Goal: Use online tool/utility: Utilize a website feature to perform a specific function

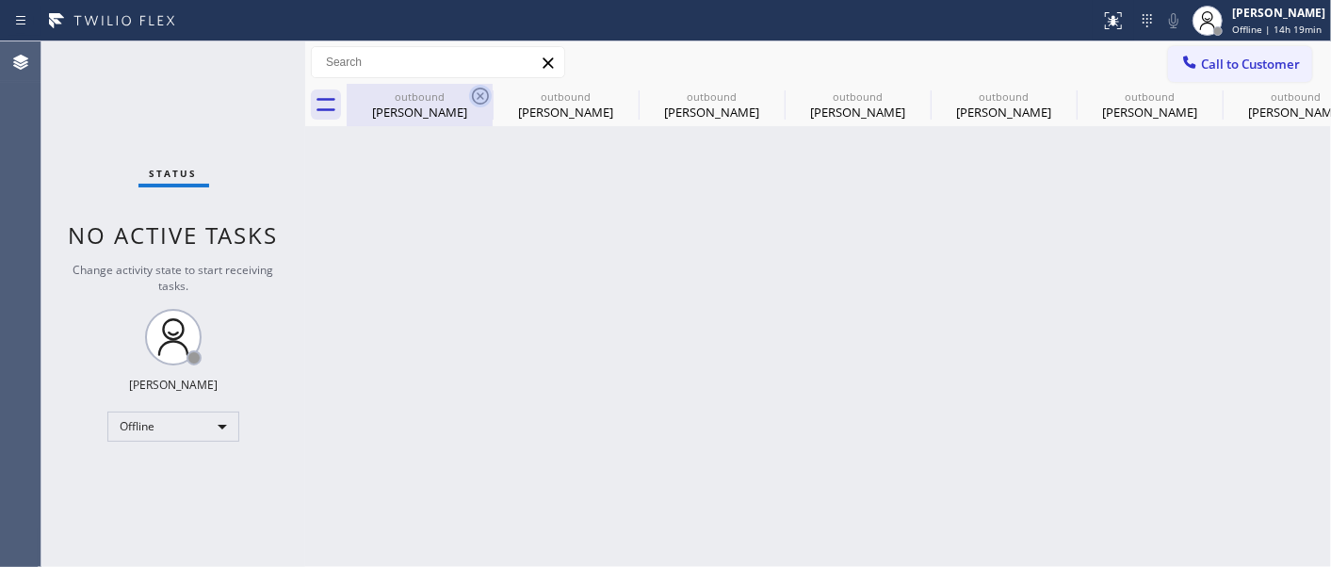
click at [481, 95] on icon at bounding box center [480, 96] width 17 height 17
click at [0, 0] on icon at bounding box center [0, 0] width 0 height 0
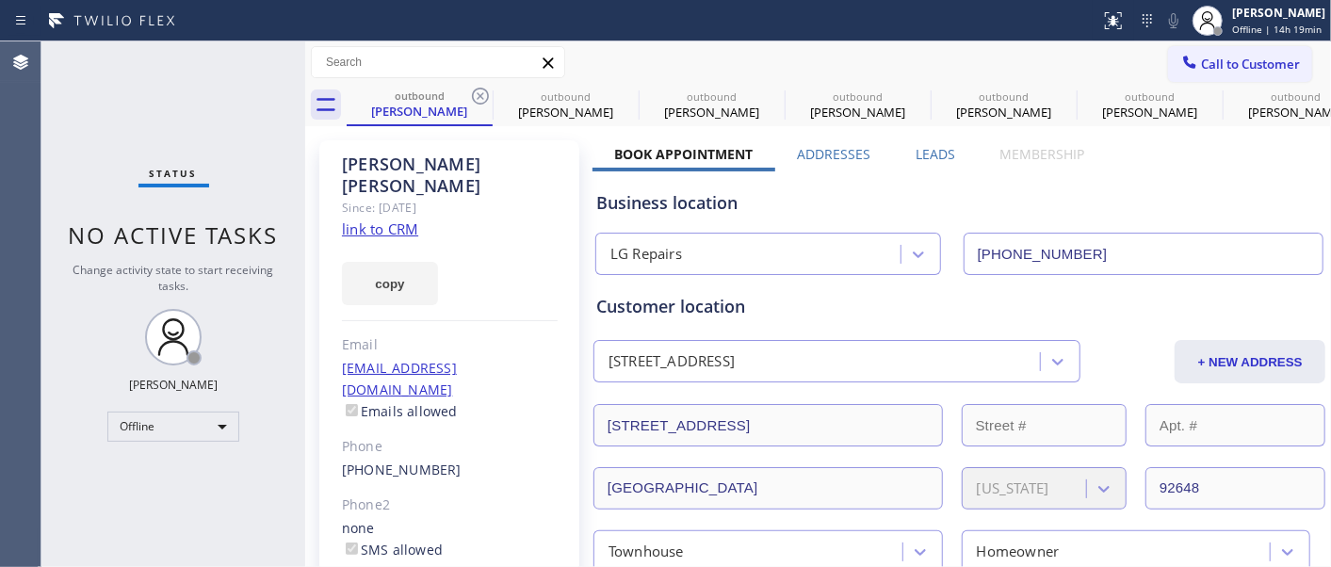
click at [481, 95] on icon at bounding box center [480, 96] width 17 height 17
click at [0, 0] on icon at bounding box center [0, 0] width 0 height 0
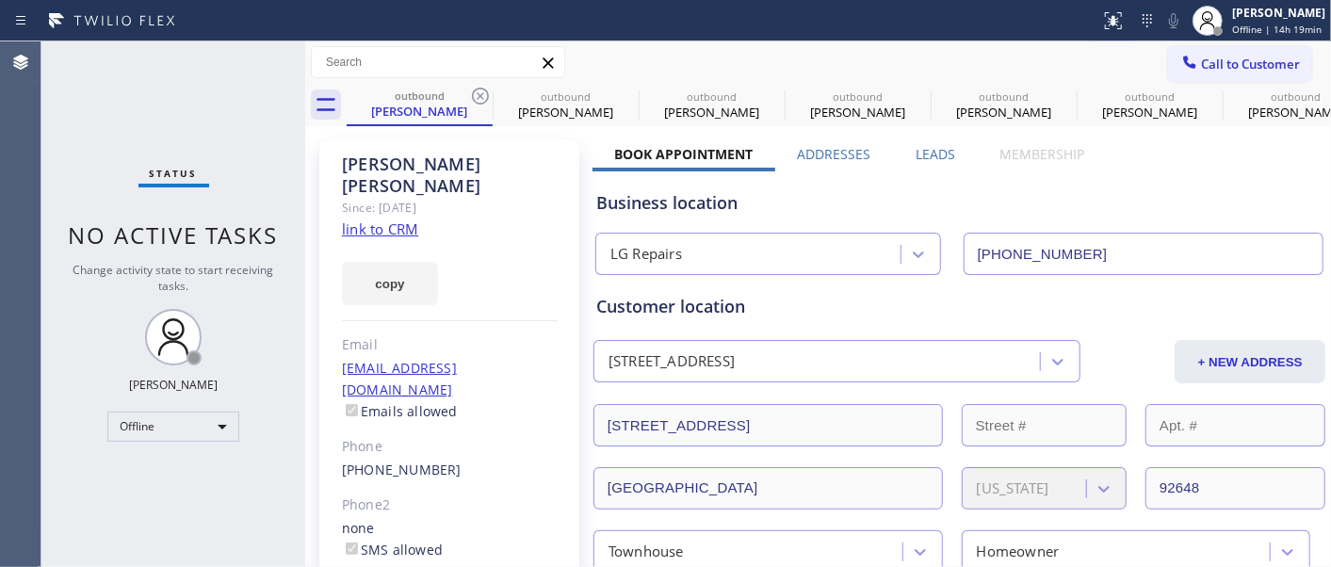
click at [0, 0] on icon at bounding box center [0, 0] width 0 height 0
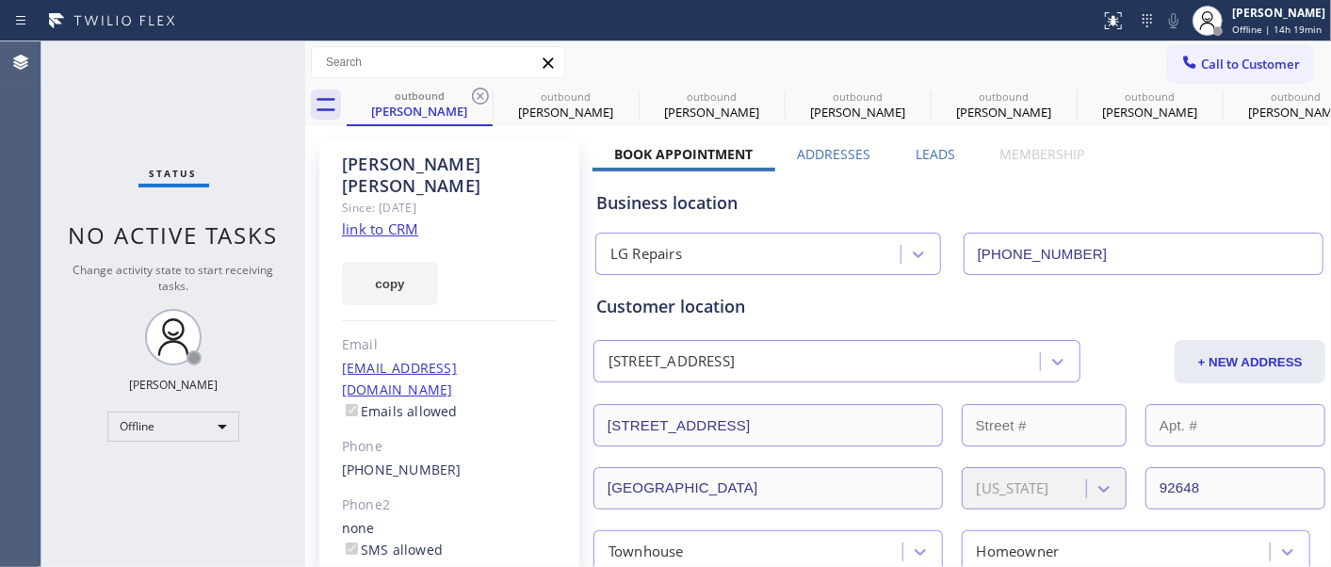
click at [0, 0] on icon at bounding box center [0, 0] width 0 height 0
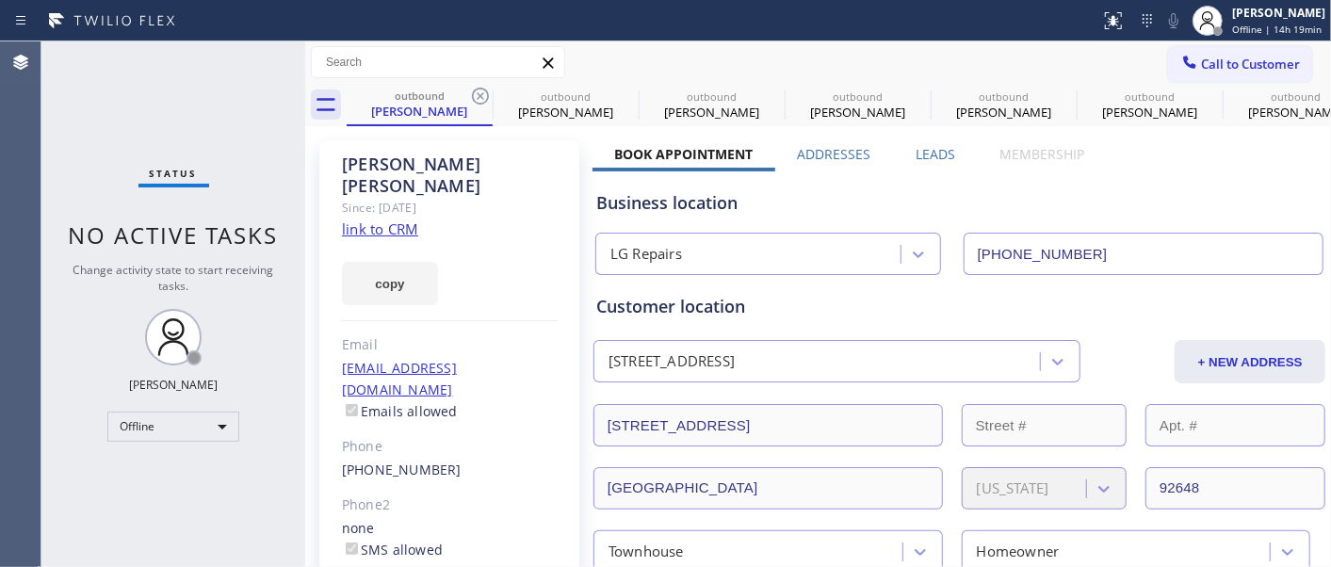
click at [0, 0] on icon at bounding box center [0, 0] width 0 height 0
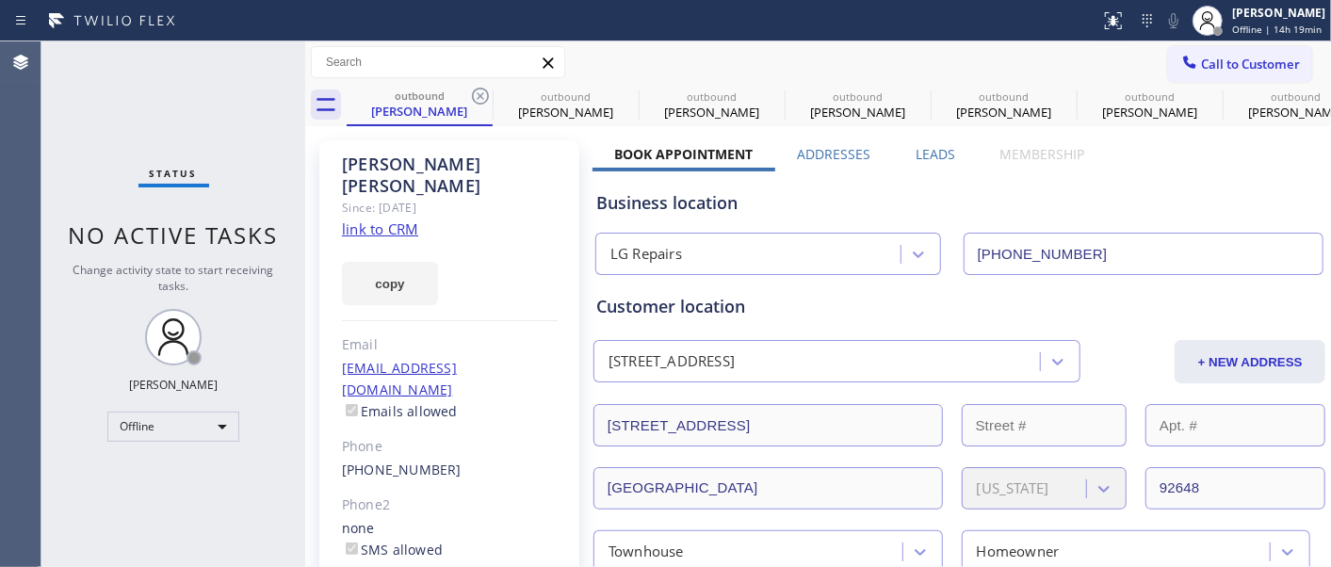
click at [0, 0] on icon at bounding box center [0, 0] width 0 height 0
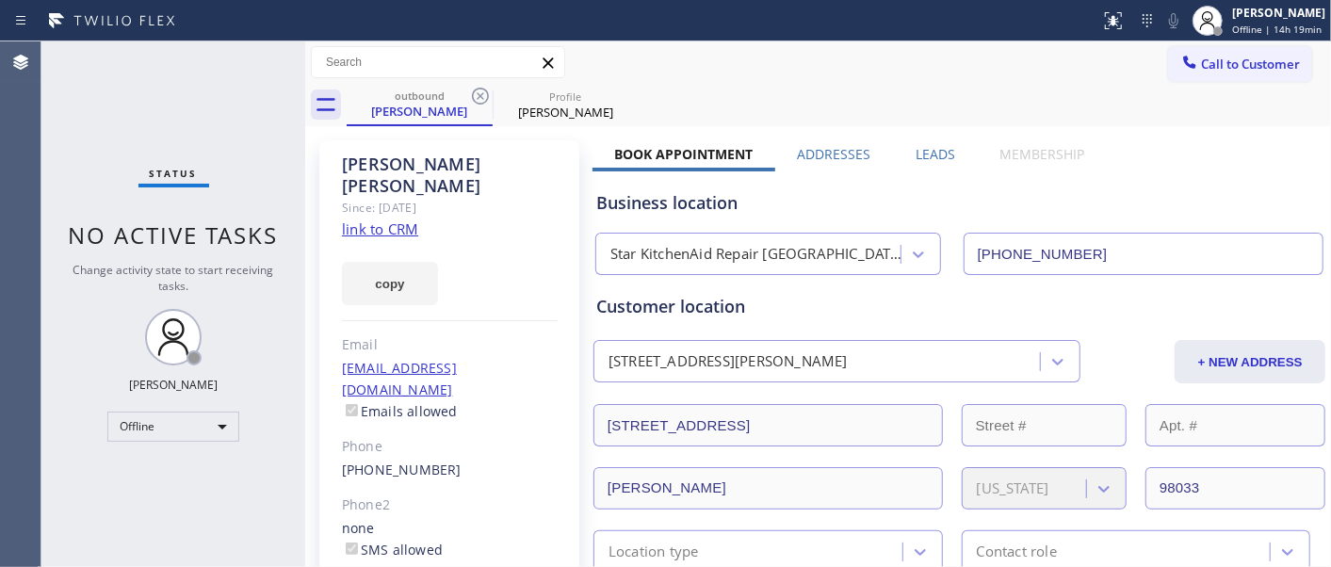
type input "(206) 558-5953"
click at [480, 92] on icon at bounding box center [480, 96] width 23 height 23
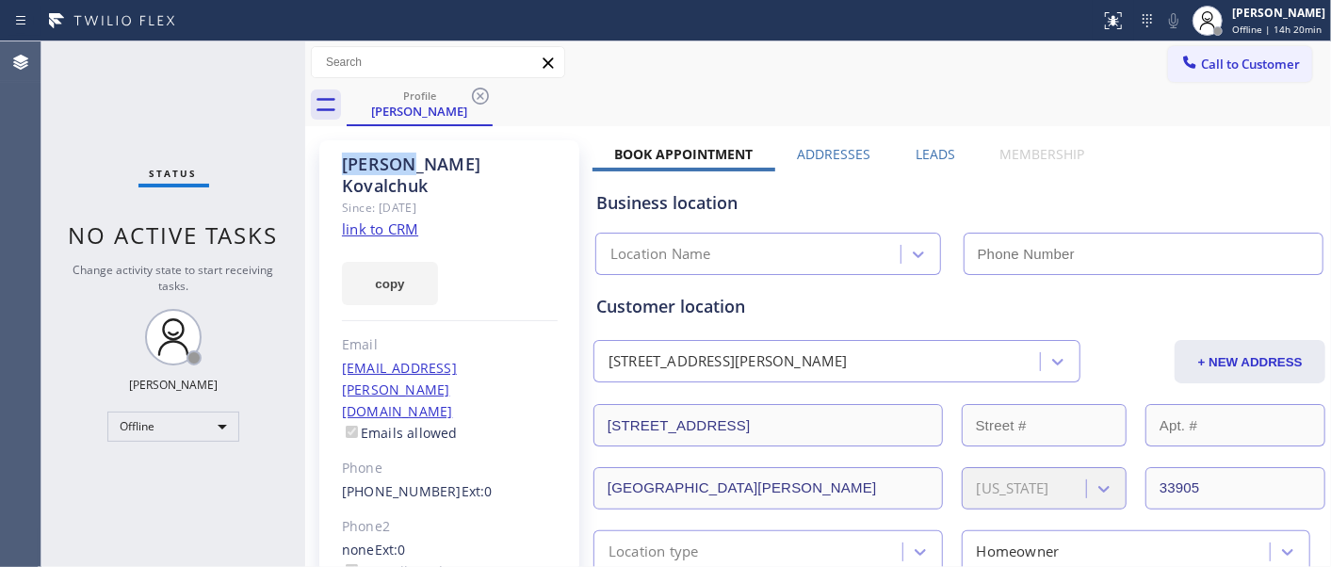
click at [480, 92] on icon at bounding box center [480, 96] width 23 height 23
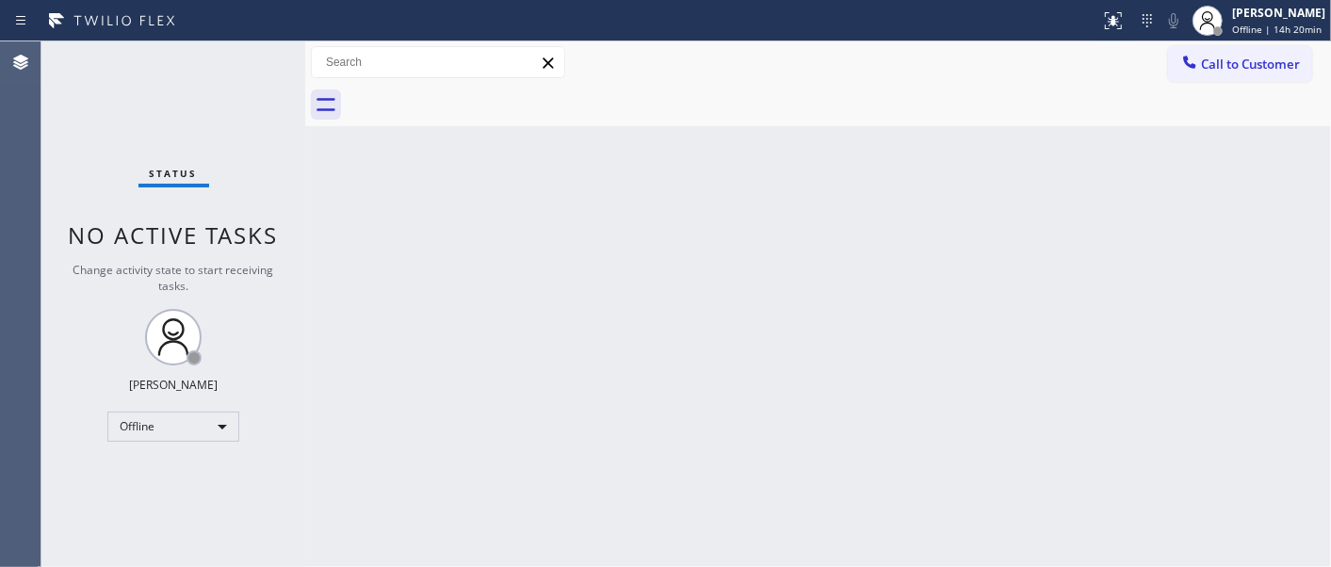
click at [626, 102] on div at bounding box center [839, 105] width 984 height 42
click at [429, 59] on input "text" at bounding box center [438, 62] width 252 height 30
drag, startPoint x: 556, startPoint y: 142, endPoint x: 546, endPoint y: 135, distance: 12.1
click at [558, 142] on div "Back to Dashboard Change Sender ID Customers Technicians Select a contact Outbo…" at bounding box center [818, 304] width 1026 height 526
drag, startPoint x: 413, startPoint y: 55, endPoint x: 501, endPoint y: 57, distance: 88.6
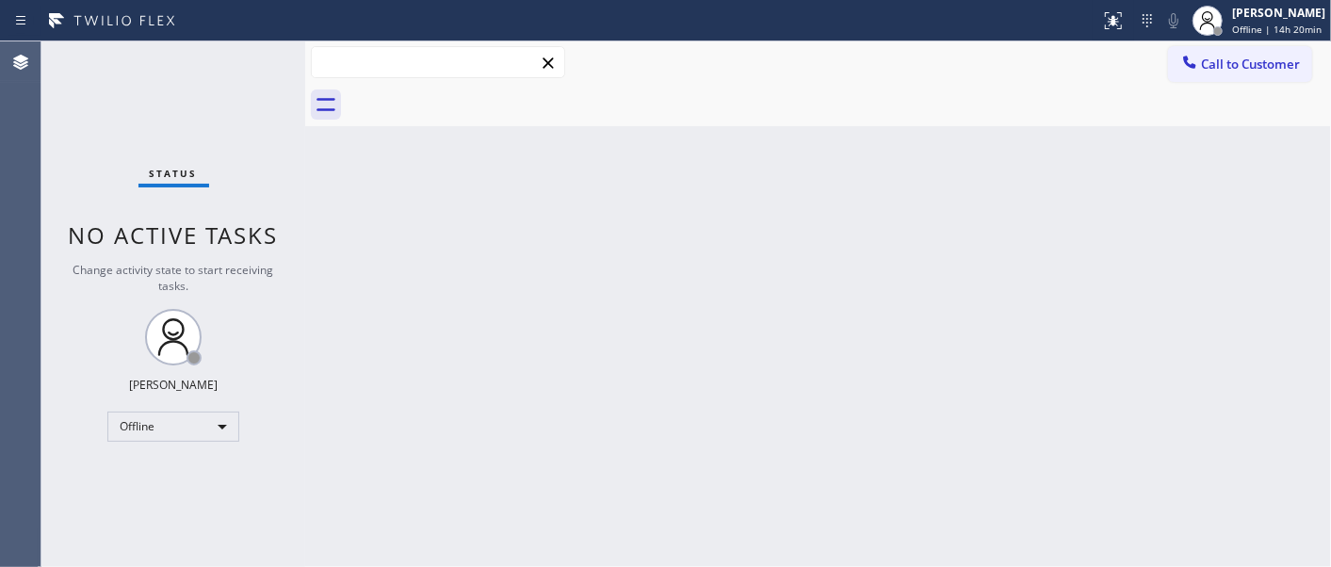
click at [413, 53] on input "text" at bounding box center [438, 62] width 252 height 30
click at [468, 62] on div at bounding box center [468, 62] width 0 height 0
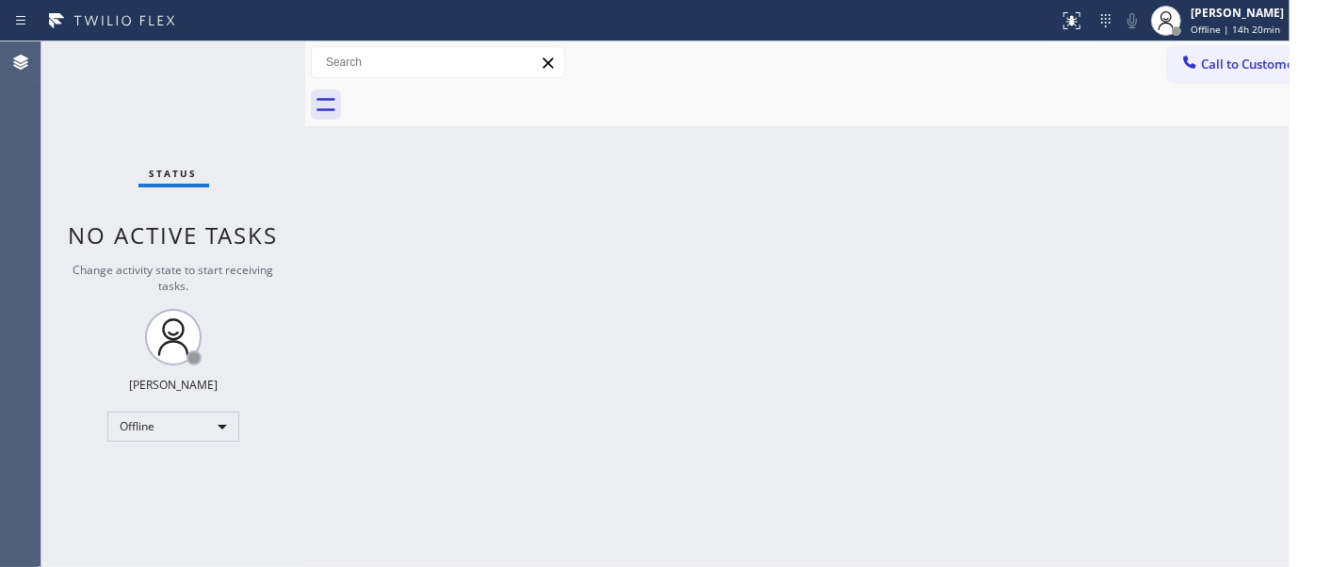
click at [580, 69] on div "Call to Customer Outbound call Location Search location Your caller id phone nu…" at bounding box center [818, 62] width 1026 height 33
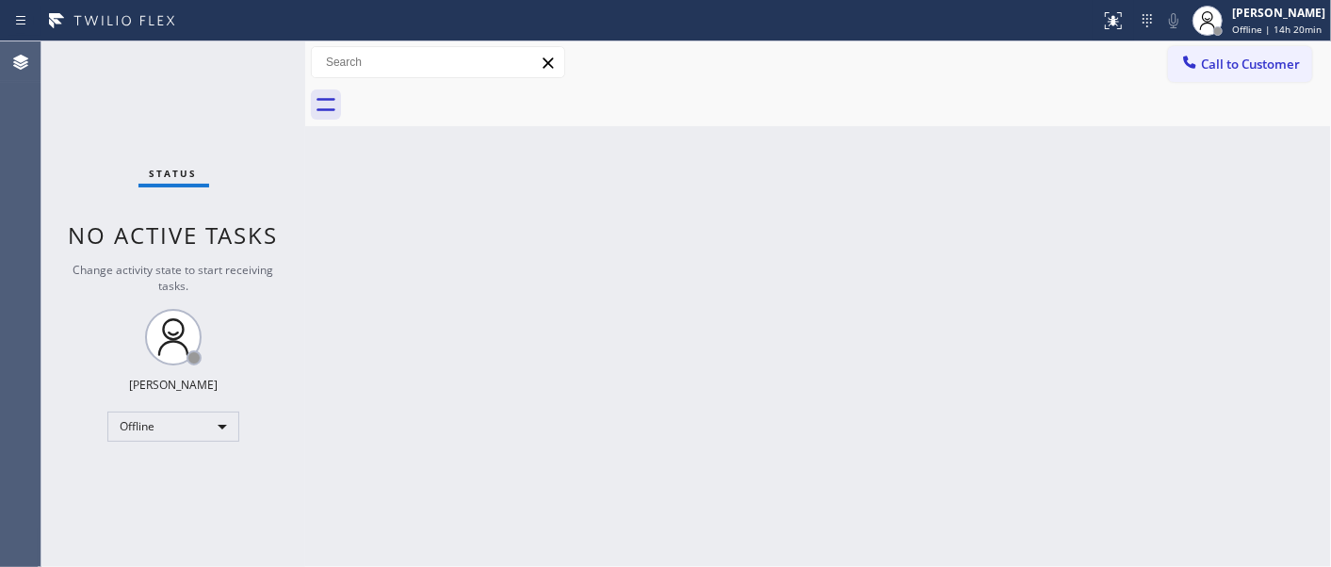
click at [657, 17] on div at bounding box center [550, 21] width 1085 height 30
drag, startPoint x: 664, startPoint y: 67, endPoint x: 655, endPoint y: 77, distance: 14.0
click at [664, 69] on div "Call to Customer Outbound call Location Search location Your caller id phone nu…" at bounding box center [818, 62] width 1026 height 33
click at [406, 128] on div "Back to Dashboard Change Sender ID Customers Technicians Select a contact Outbo…" at bounding box center [818, 304] width 1026 height 526
click at [675, 88] on div at bounding box center [839, 105] width 984 height 42
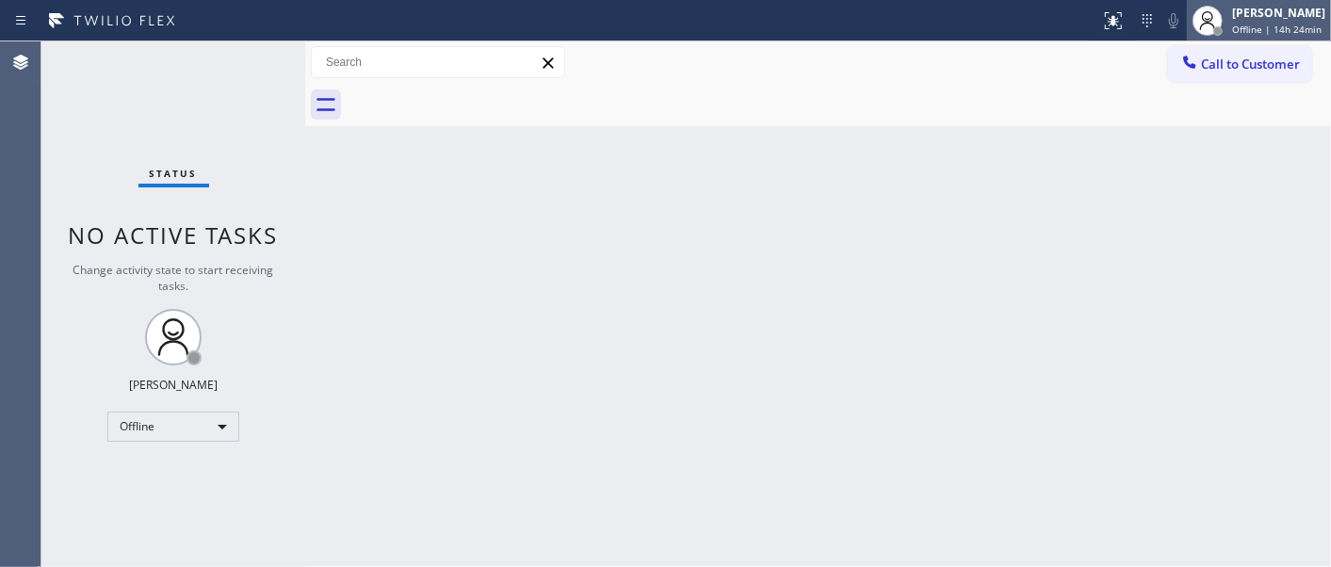
drag, startPoint x: 1228, startPoint y: 40, endPoint x: 1226, endPoint y: 24, distance: 15.2
click at [1226, 33] on div "Adam Alramadan Offline | 14h 24min" at bounding box center [1259, 20] width 144 height 41
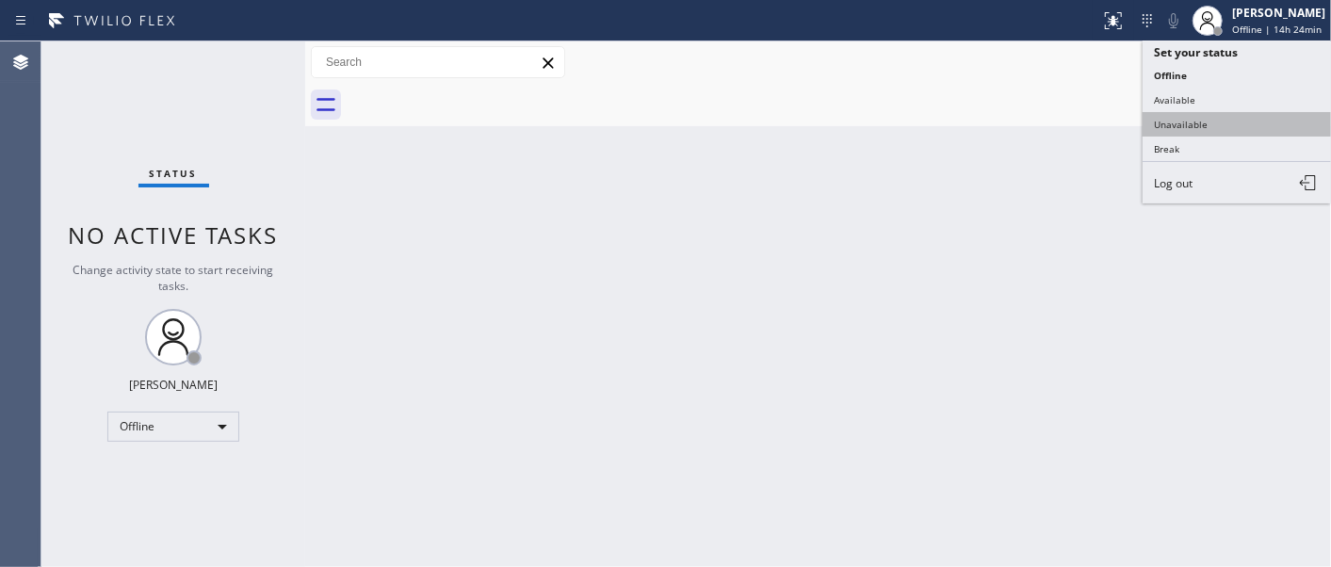
click at [1174, 125] on button "Unavailable" at bounding box center [1237, 124] width 188 height 24
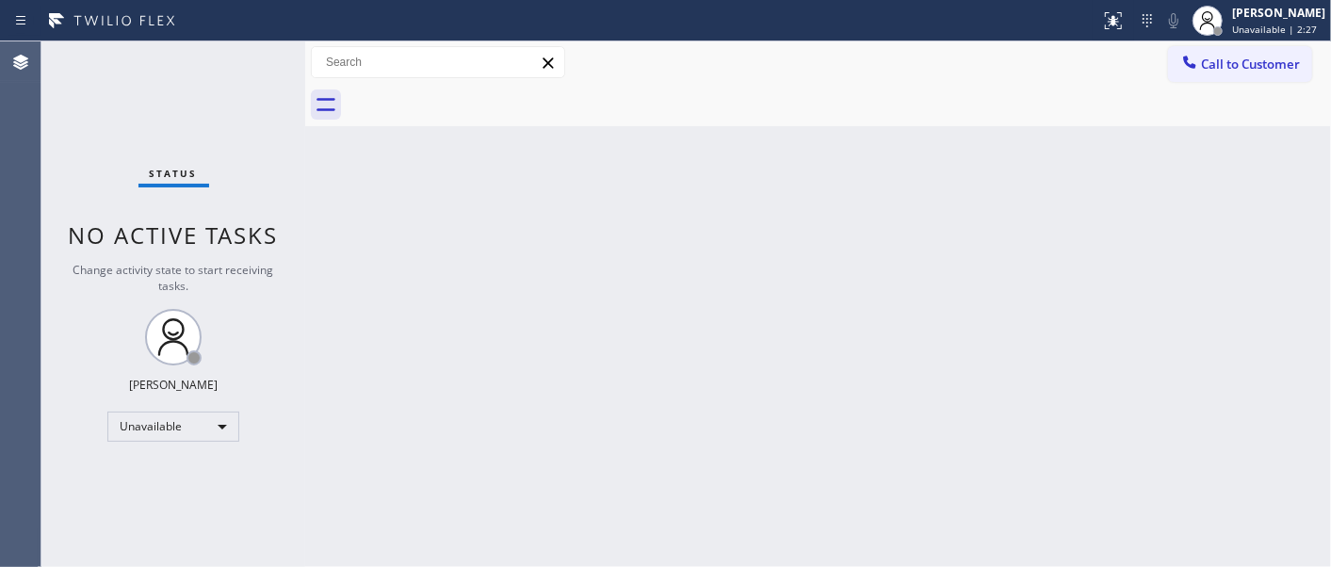
click at [990, 407] on div "Back to Dashboard Change Sender ID Customers Technicians Select a contact Outbo…" at bounding box center [818, 304] width 1026 height 526
drag, startPoint x: 802, startPoint y: 227, endPoint x: 1099, endPoint y: 264, distance: 300.0
click at [802, 227] on div "Back to Dashboard Change Sender ID Customers Technicians Select a contact Outbo…" at bounding box center [818, 304] width 1026 height 526
drag, startPoint x: 1100, startPoint y: 285, endPoint x: 1113, endPoint y: 324, distance: 41.4
click at [1100, 285] on div "Back to Dashboard Change Sender ID Customers Technicians Select a contact Outbo…" at bounding box center [818, 304] width 1026 height 526
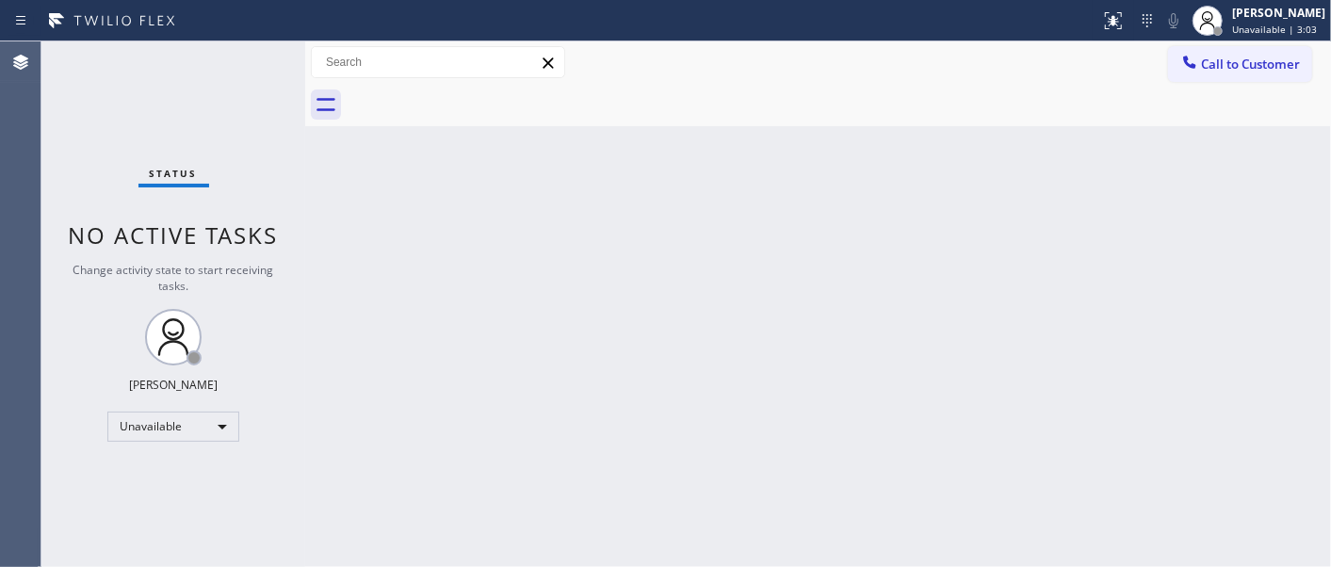
click at [468, 62] on div at bounding box center [468, 62] width 0 height 0
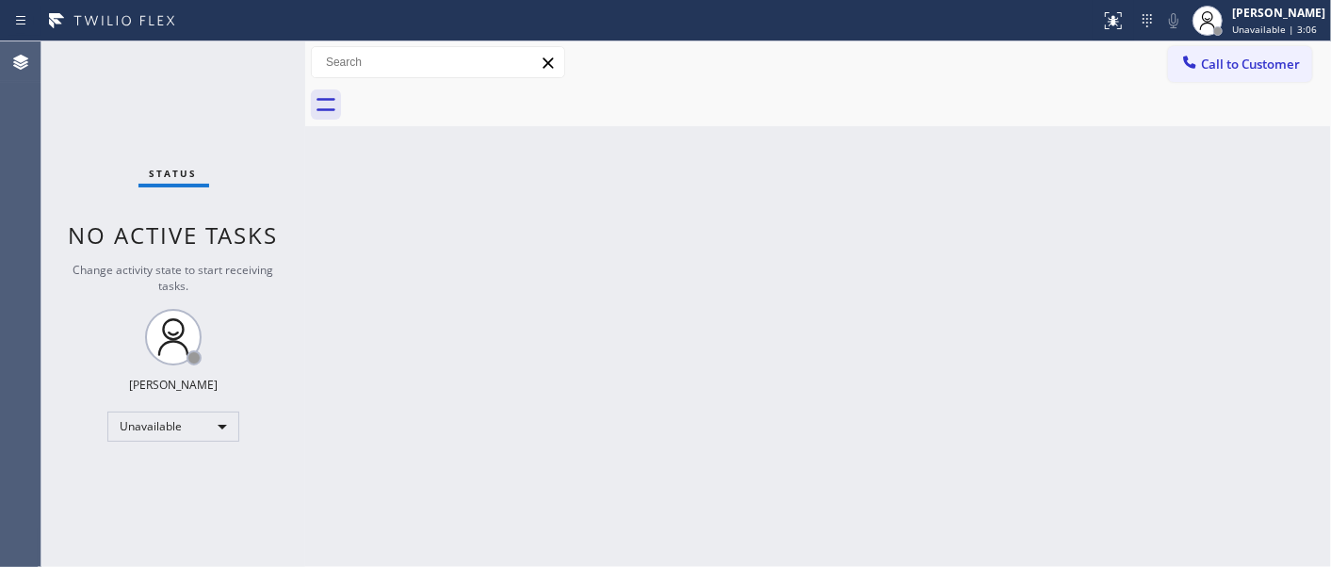
click at [543, 64] on icon at bounding box center [548, 63] width 23 height 23
click at [468, 62] on div at bounding box center [468, 62] width 0 height 0
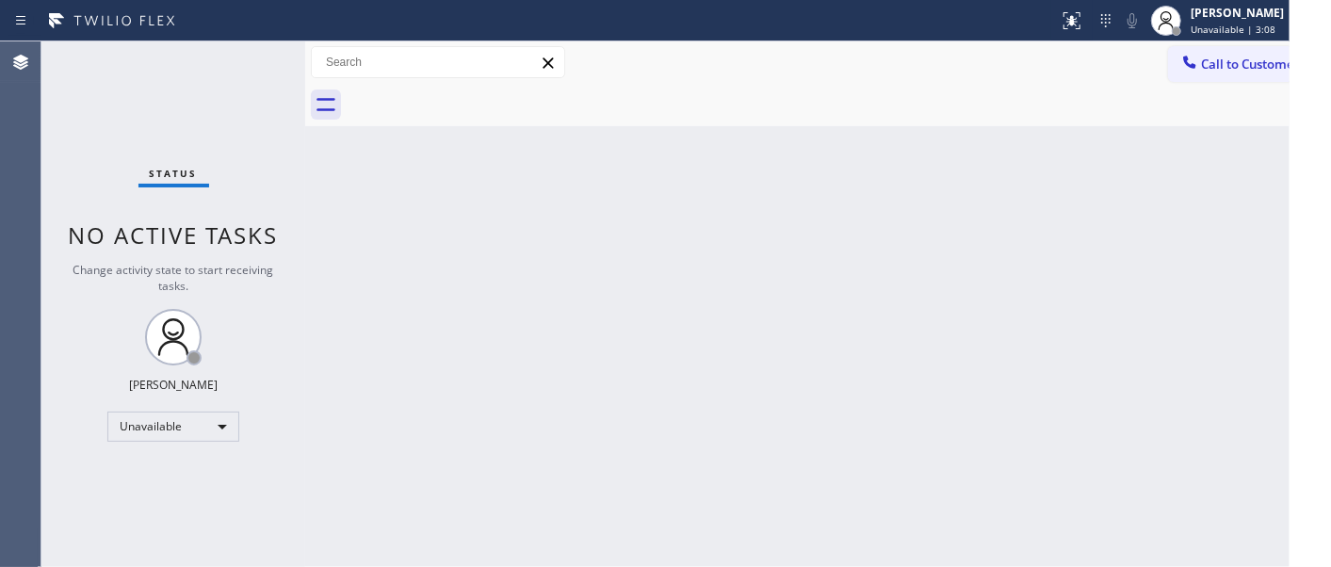
drag, startPoint x: 391, startPoint y: 143, endPoint x: 388, endPoint y: 153, distance: 9.8
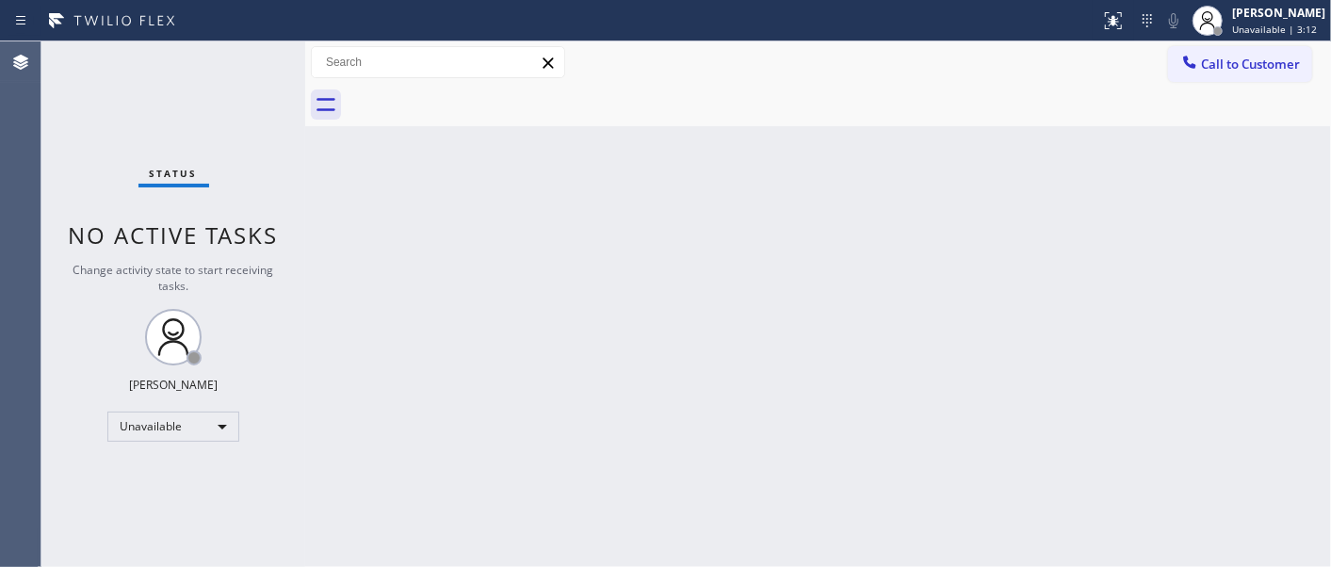
click at [701, 156] on div "Back to Dashboard Change Sender ID Customers Technicians Select a contact Outbo…" at bounding box center [818, 304] width 1026 height 526
